Goal: Navigation & Orientation: Find specific page/section

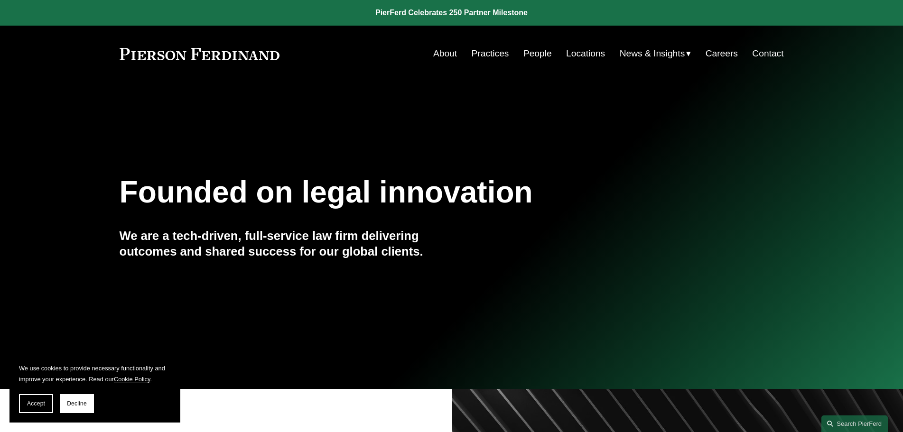
click at [499, 55] on link "Practices" at bounding box center [489, 54] width 37 height 18
click at [40, 401] on span "Accept" at bounding box center [36, 403] width 18 height 7
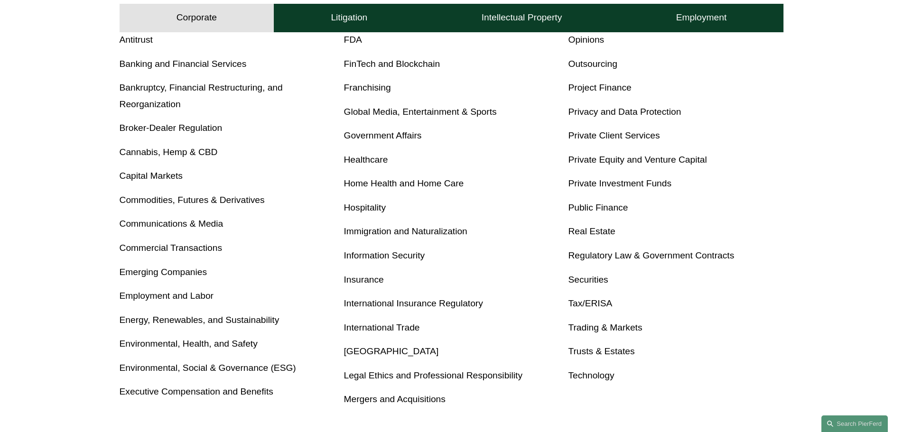
scroll to position [427, 0]
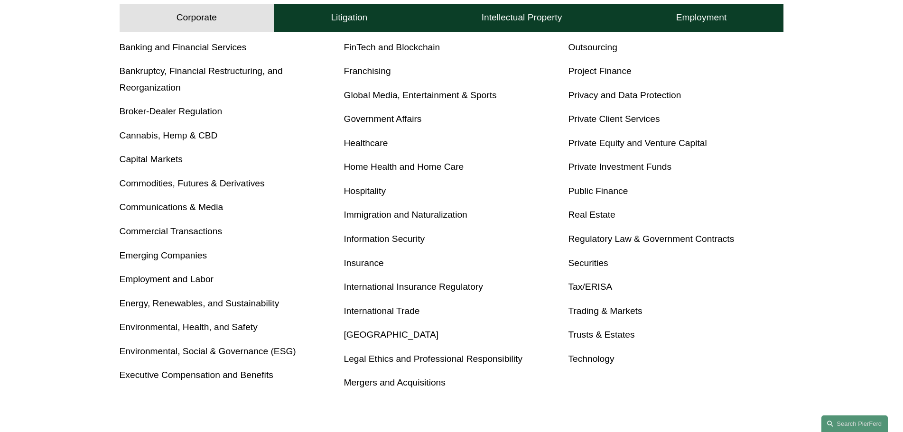
click at [605, 284] on link "Tax/ERISA" at bounding box center [590, 287] width 44 height 10
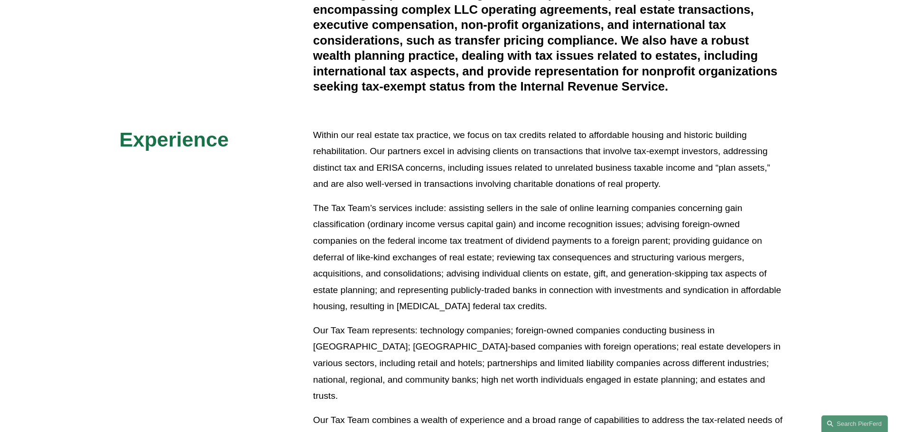
scroll to position [332, 0]
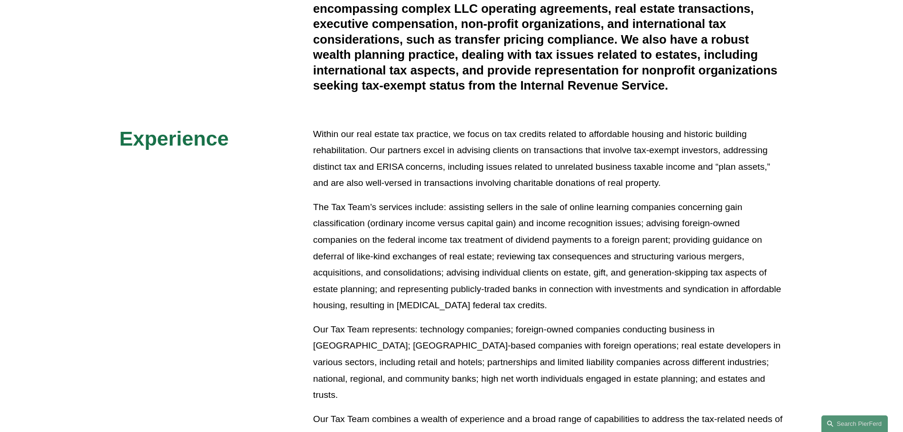
click at [552, 228] on p "The Tax Team’s services include: assisting sellers in the sale of online learni…" at bounding box center [548, 256] width 471 height 115
click at [251, 260] on div "Overview The Pierson Ferdinand Tax Team has extensive experience in all tax-rel…" at bounding box center [451, 208] width 903 height 506
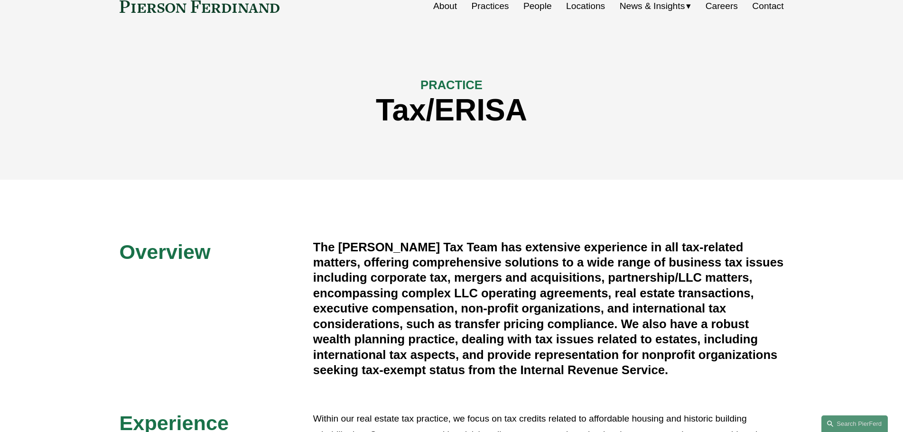
scroll to position [0, 0]
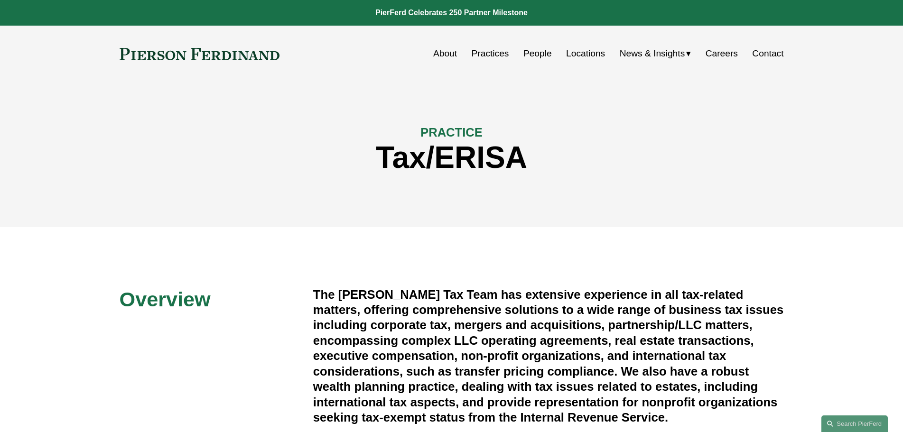
click at [729, 55] on link "Careers" at bounding box center [721, 54] width 32 height 18
click at [772, 55] on link "Contact" at bounding box center [767, 54] width 31 height 18
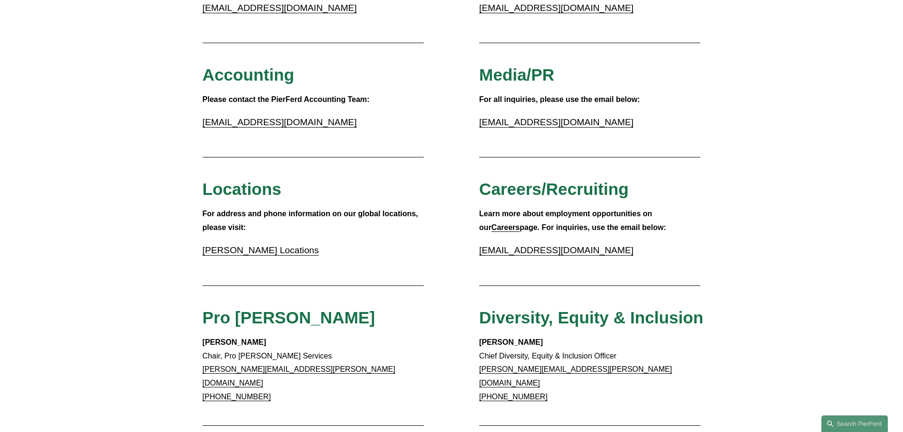
scroll to position [237, 0]
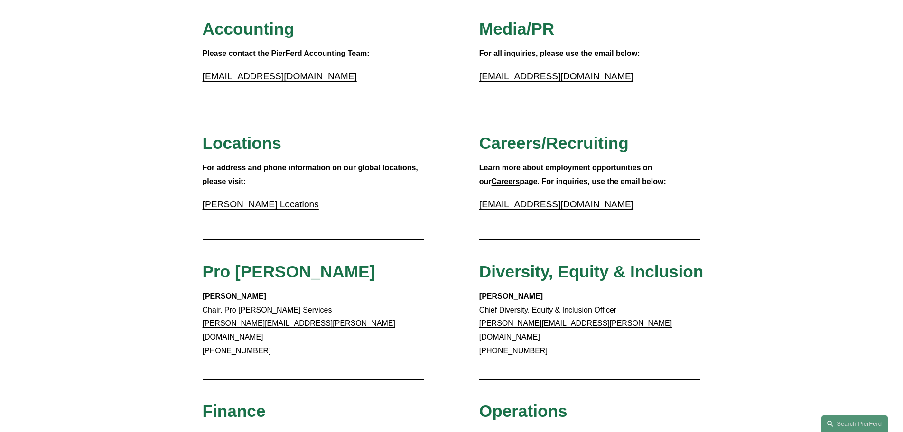
click at [295, 202] on link "Pierson Ferdinand Locations" at bounding box center [261, 204] width 116 height 10
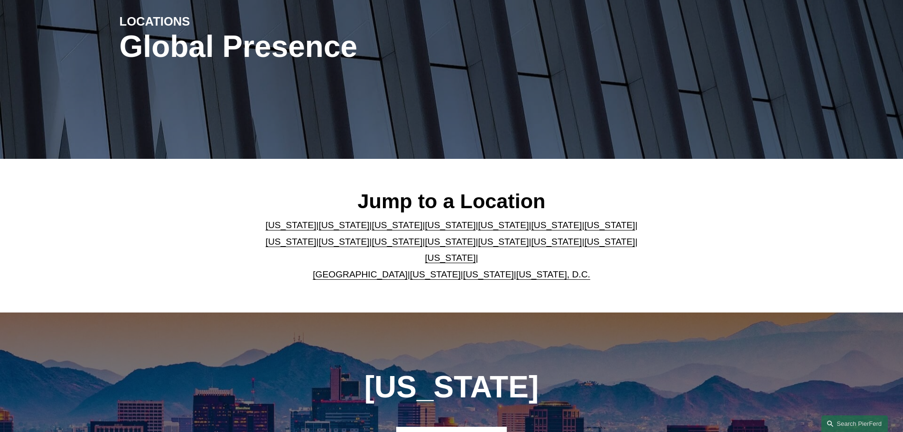
scroll to position [142, 0]
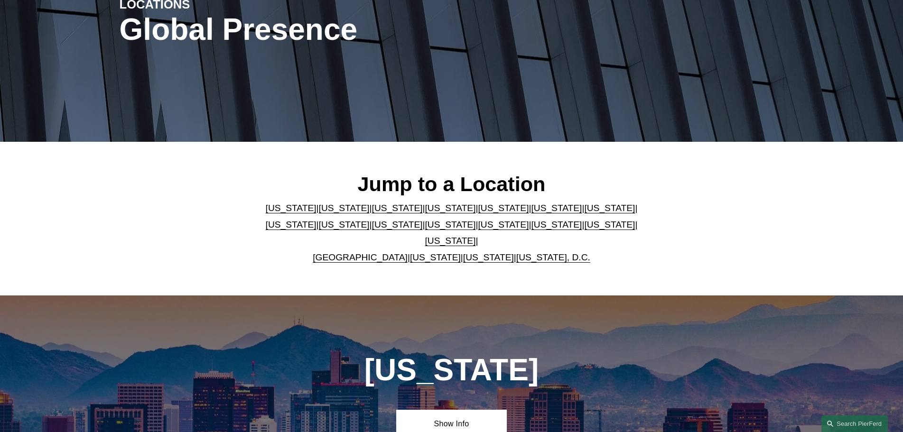
click at [476, 236] on link "[US_STATE]" at bounding box center [450, 241] width 51 height 10
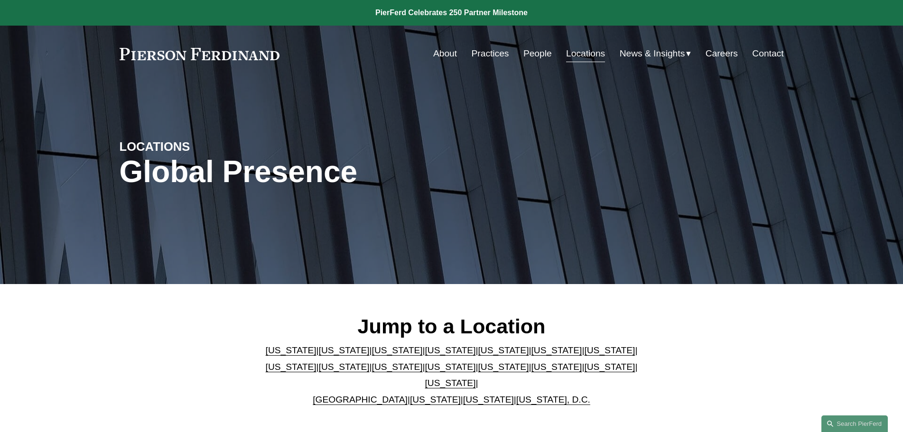
click at [536, 49] on link "People" at bounding box center [537, 54] width 28 height 18
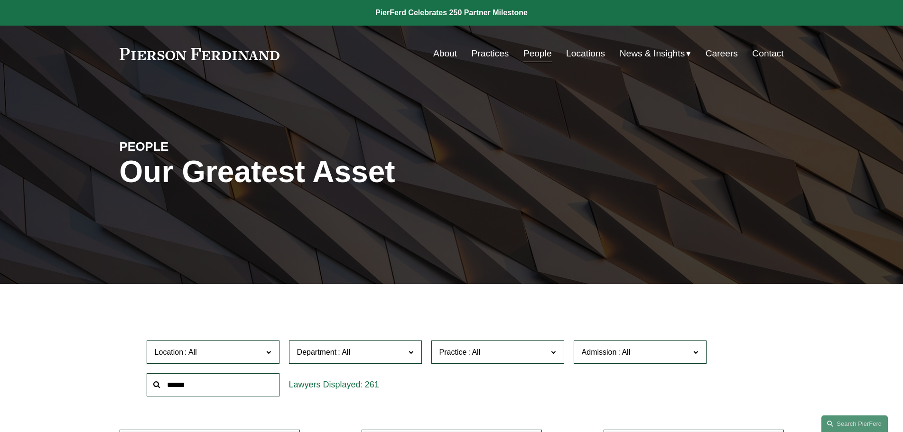
click at [586, 59] on link "Locations" at bounding box center [585, 54] width 39 height 18
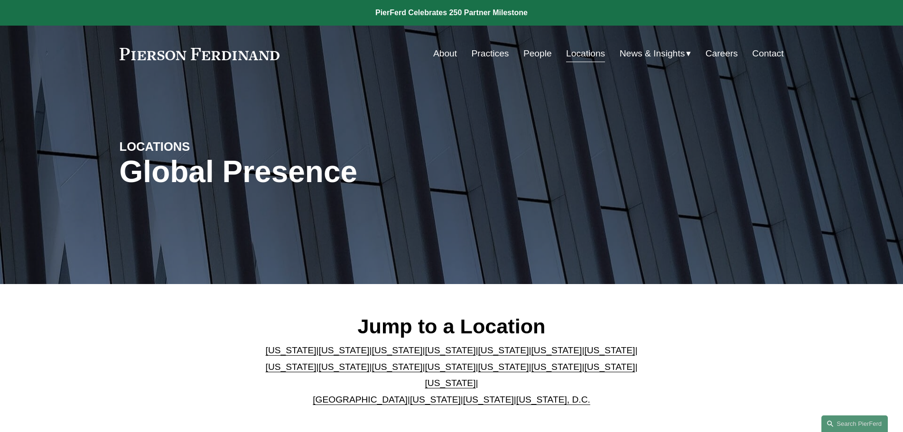
click at [749, 333] on div "Jump to a Location Arizona | California | Colorado | Delaware | Florida | Georg…" at bounding box center [451, 361] width 903 height 94
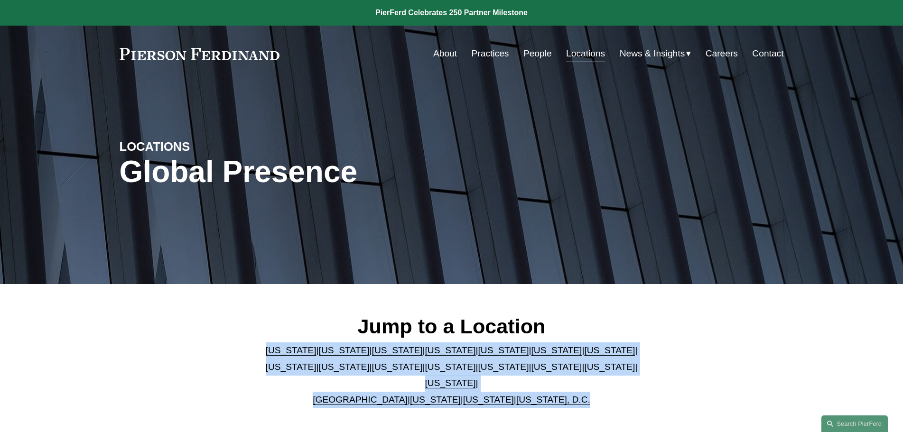
drag, startPoint x: 243, startPoint y: 346, endPoint x: 649, endPoint y: 392, distance: 409.2
click at [649, 392] on div "Jump to a Location Arizona | California | Colorado | Delaware | Florida | Georg…" at bounding box center [451, 361] width 903 height 94
click at [675, 377] on div "Jump to a Location Arizona | California | Colorado | Delaware | Florida | Georg…" at bounding box center [451, 361] width 903 height 94
